Goal: Navigation & Orientation: Go to known website

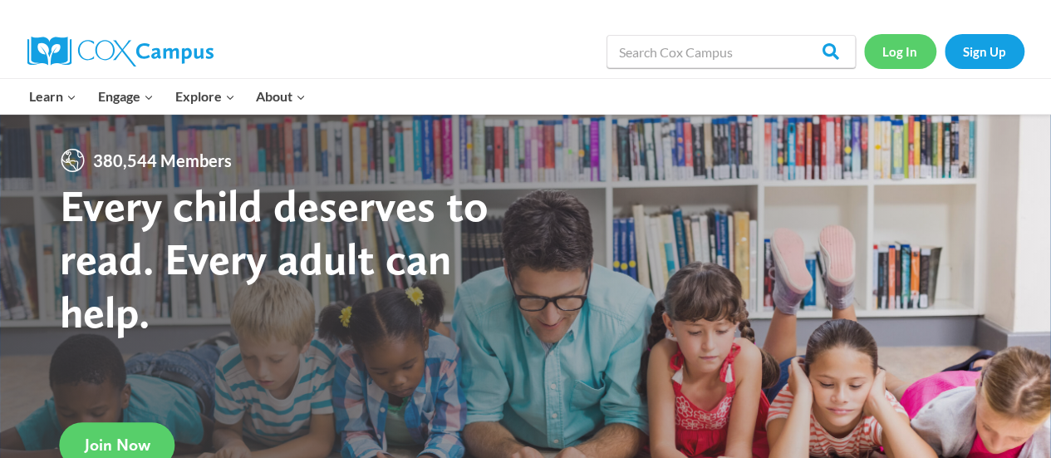
click at [895, 47] on link "Log In" at bounding box center [900, 51] width 72 height 34
click at [909, 46] on link "Log In" at bounding box center [900, 51] width 72 height 34
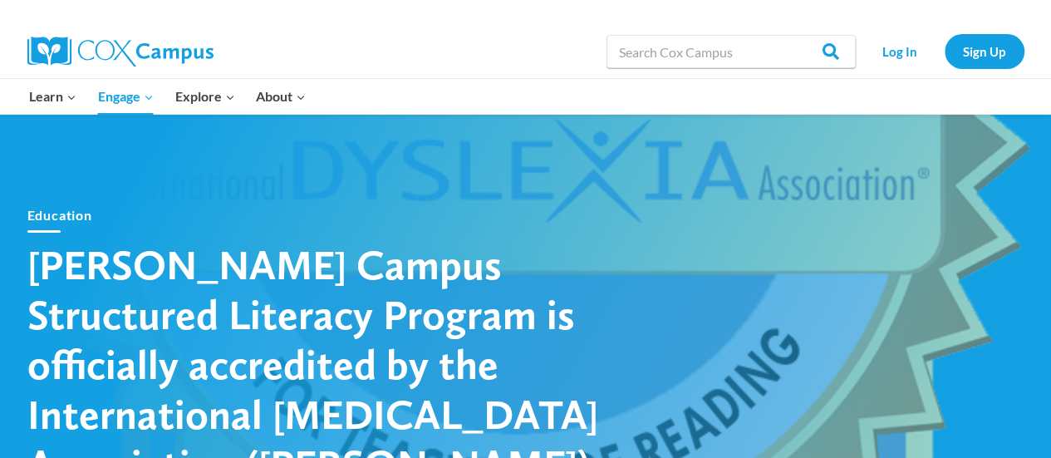
click at [101, 56] on img at bounding box center [120, 52] width 186 height 30
